Goal: Transaction & Acquisition: Book appointment/travel/reservation

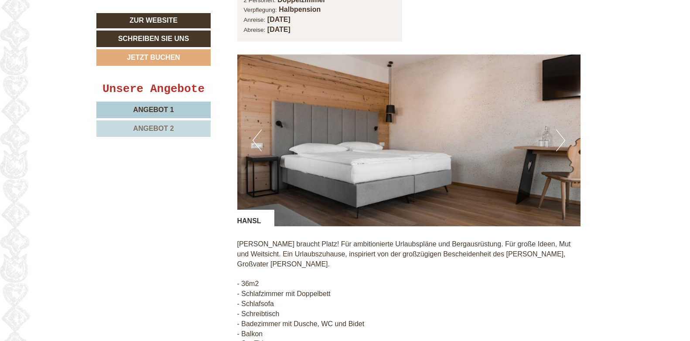
scroll to position [611, 0]
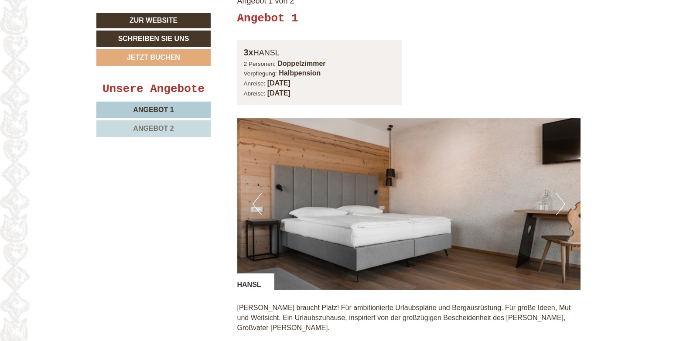
click at [139, 112] on span "Angebot 1" at bounding box center [153, 109] width 41 height 7
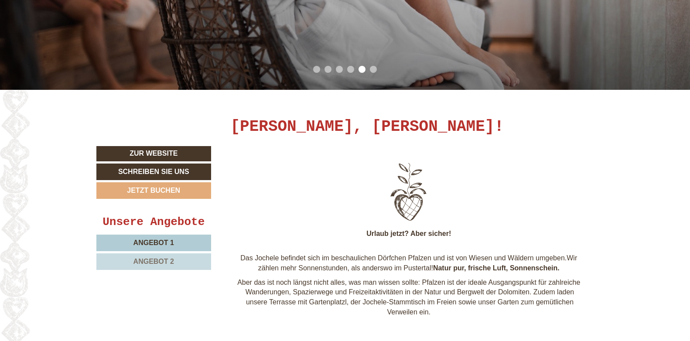
scroll to position [244, 0]
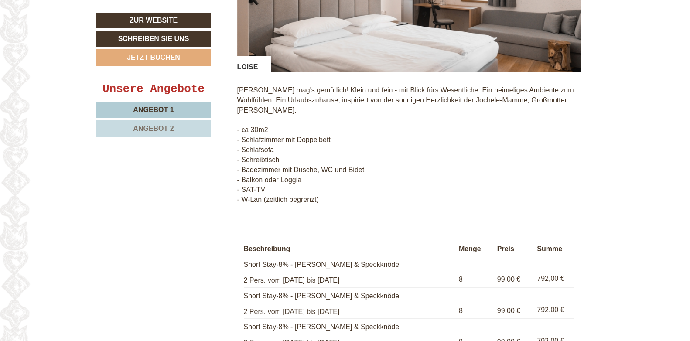
scroll to position [1526, 0]
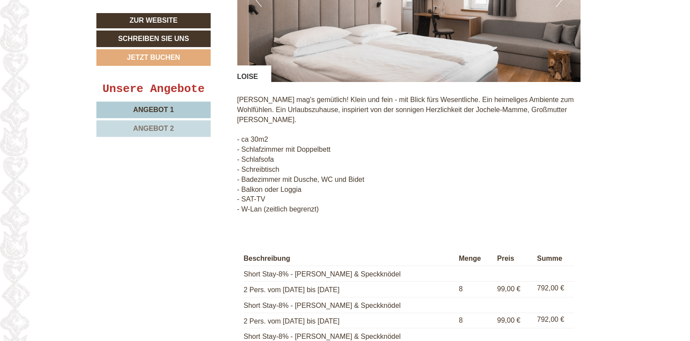
click at [177, 127] on link "Angebot 2" at bounding box center [153, 128] width 114 height 17
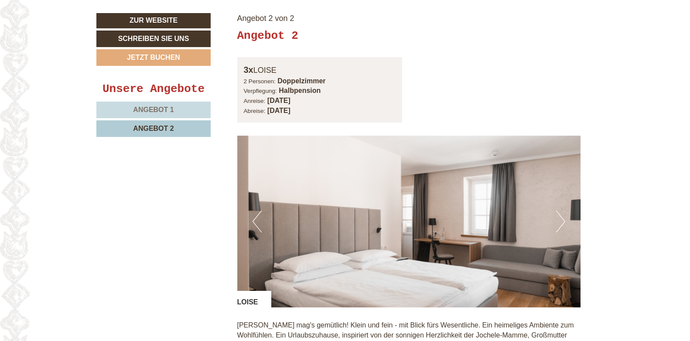
click at [174, 108] on link "Angebot 1" at bounding box center [153, 110] width 114 height 17
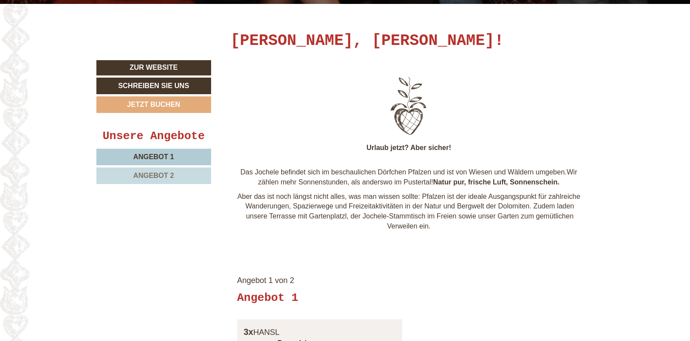
scroll to position [331, 0]
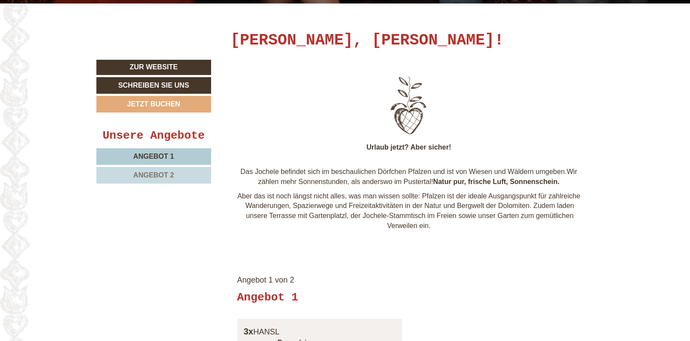
click at [174, 171] on link "Angebot 2" at bounding box center [153, 175] width 115 height 17
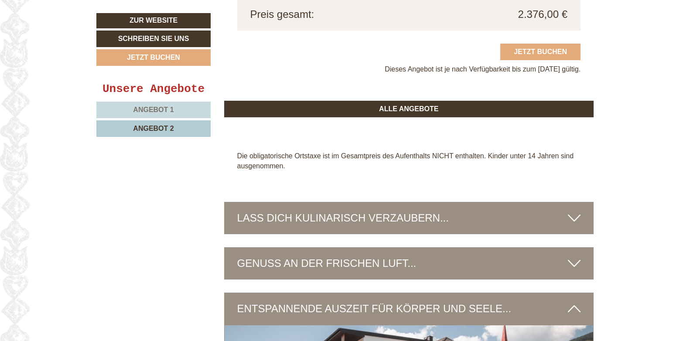
scroll to position [1160, 0]
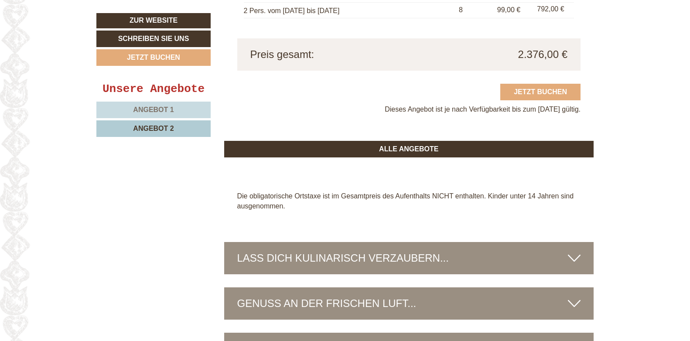
click at [166, 111] on span "Angebot 1" at bounding box center [153, 109] width 41 height 7
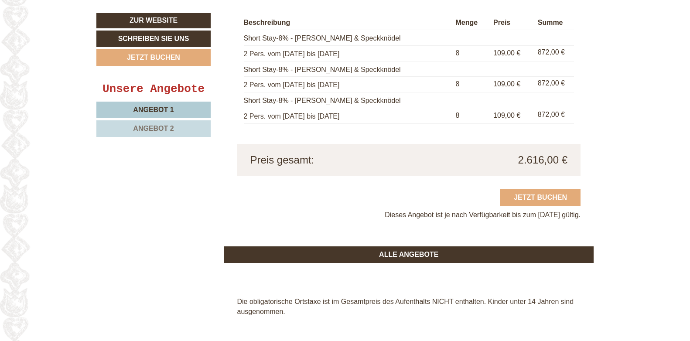
scroll to position [1047, 0]
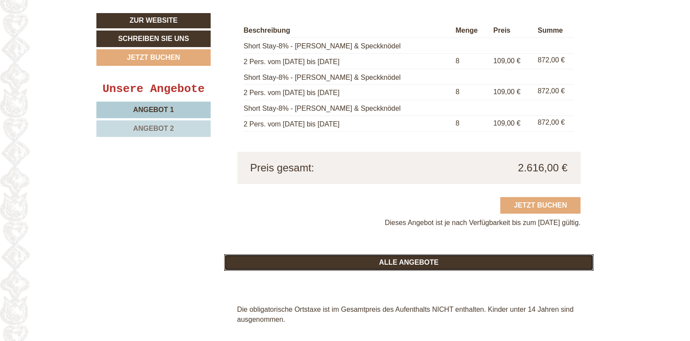
click at [398, 259] on link "ALLE ANGEBOTE" at bounding box center [409, 262] width 370 height 17
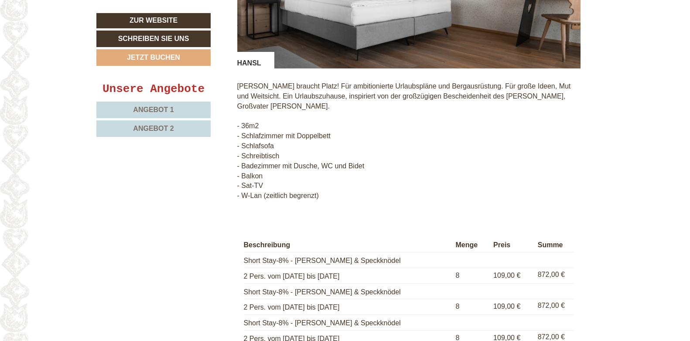
scroll to position [811, 0]
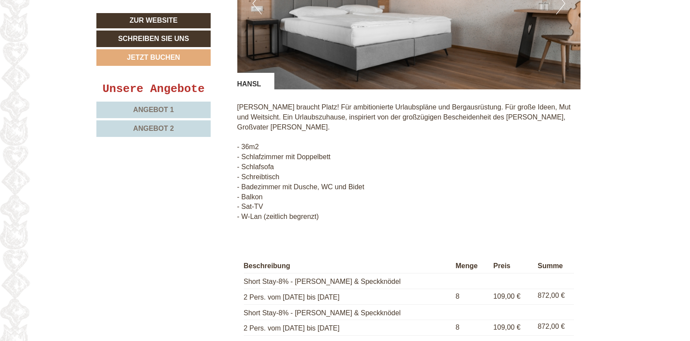
click at [164, 127] on span "Angebot 2" at bounding box center [153, 128] width 41 height 7
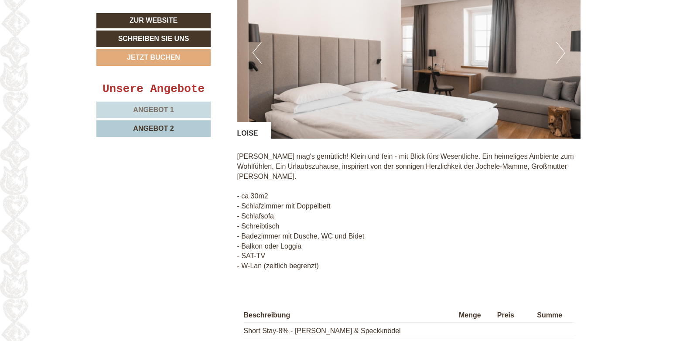
scroll to position [768, 0]
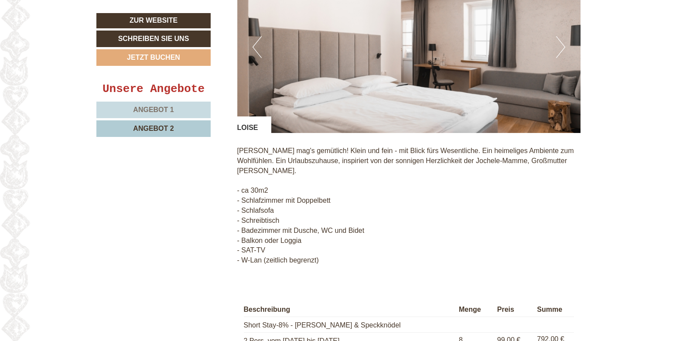
click at [160, 108] on span "Angebot 1" at bounding box center [153, 109] width 41 height 7
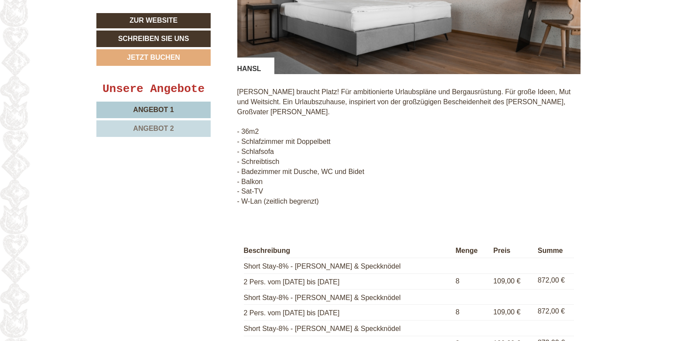
scroll to position [811, 0]
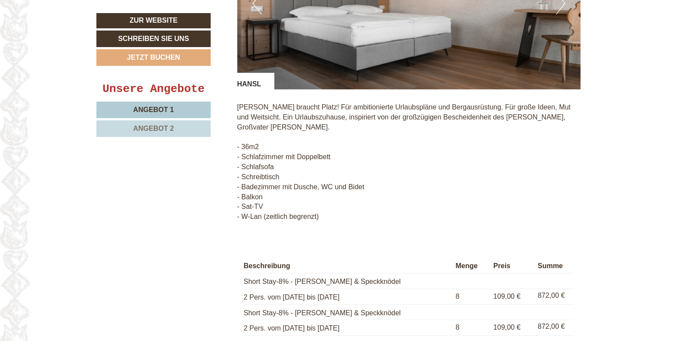
click at [165, 130] on span "Angebot 2" at bounding box center [153, 128] width 41 height 7
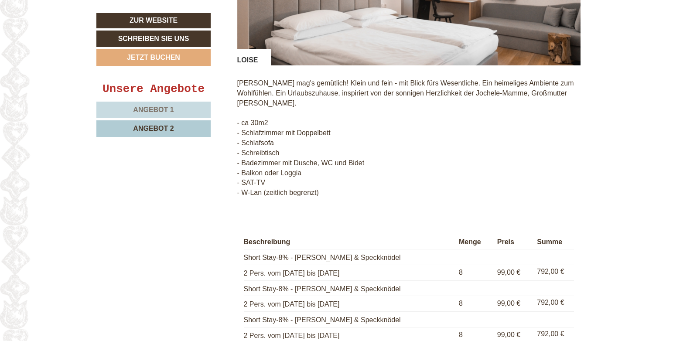
scroll to position [855, 0]
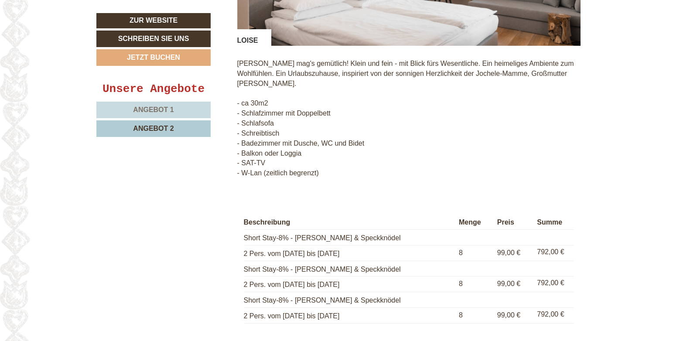
click at [167, 110] on span "Angebot 1" at bounding box center [153, 109] width 41 height 7
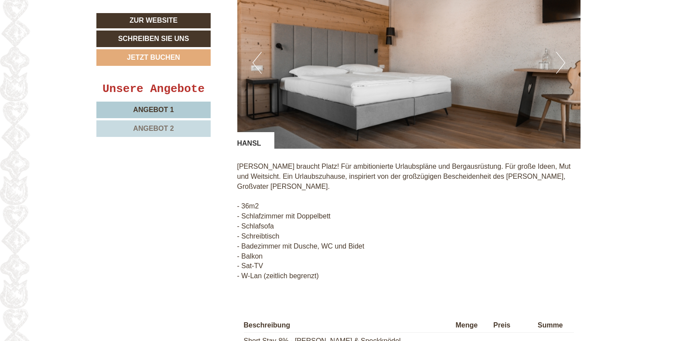
scroll to position [768, 0]
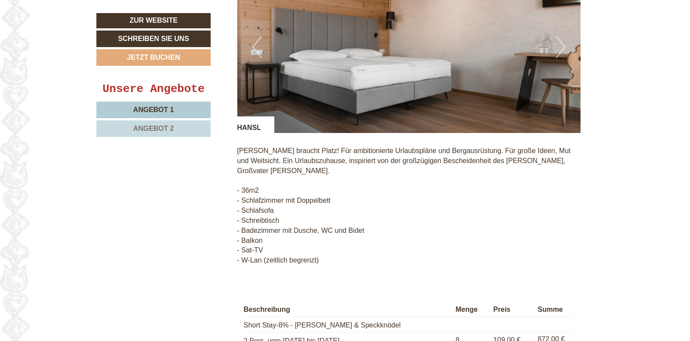
click at [170, 130] on span "Angebot 2" at bounding box center [153, 128] width 41 height 7
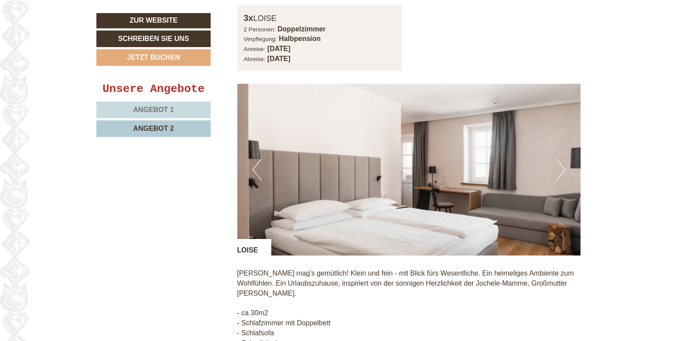
scroll to position [724, 0]
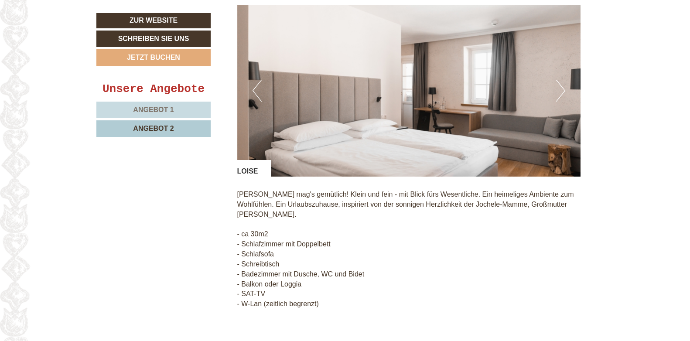
click at [174, 130] on link "Angebot 2" at bounding box center [153, 128] width 114 height 17
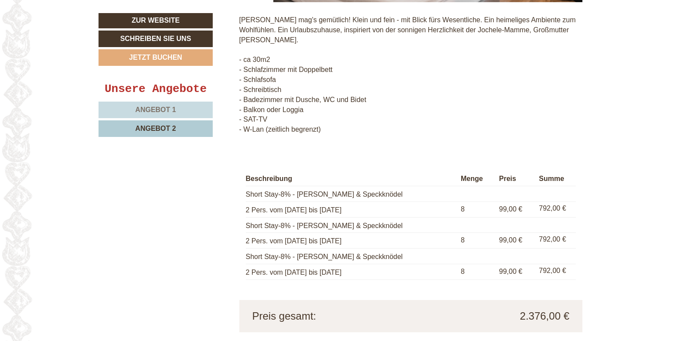
scroll to position [942, 0]
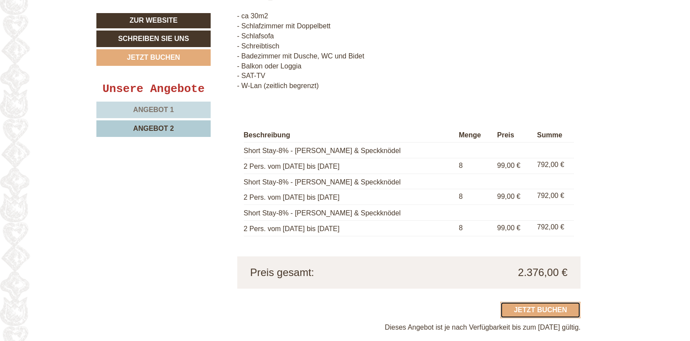
click at [533, 302] on link "Jetzt buchen" at bounding box center [540, 310] width 80 height 17
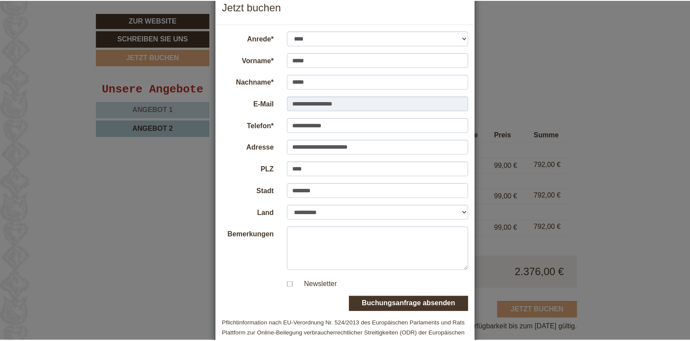
scroll to position [11, 0]
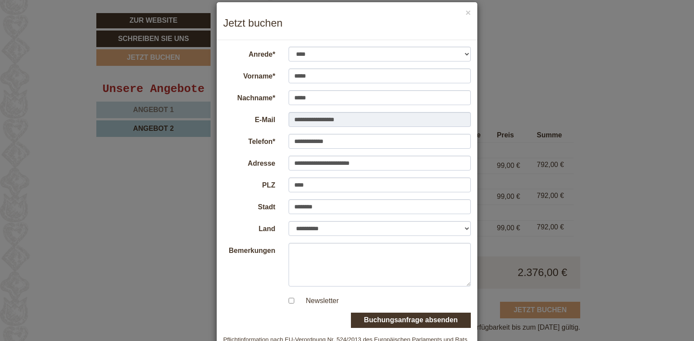
click at [656, 215] on div "**********" at bounding box center [347, 170] width 694 height 341
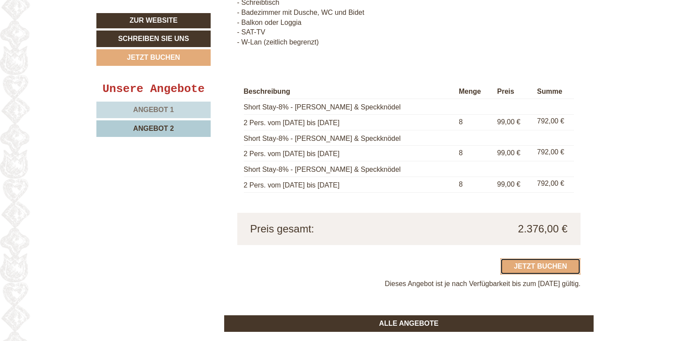
scroll to position [942, 0]
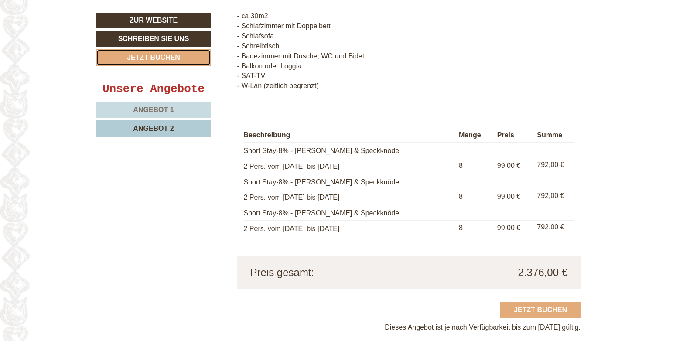
click at [191, 62] on link "Jetzt buchen" at bounding box center [153, 57] width 114 height 17
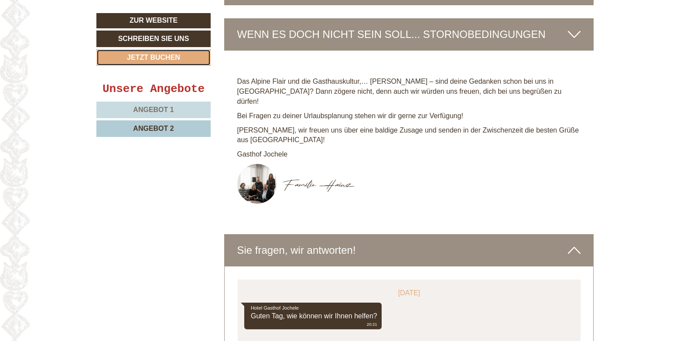
scroll to position [1922, 0]
